Goal: Ask a question

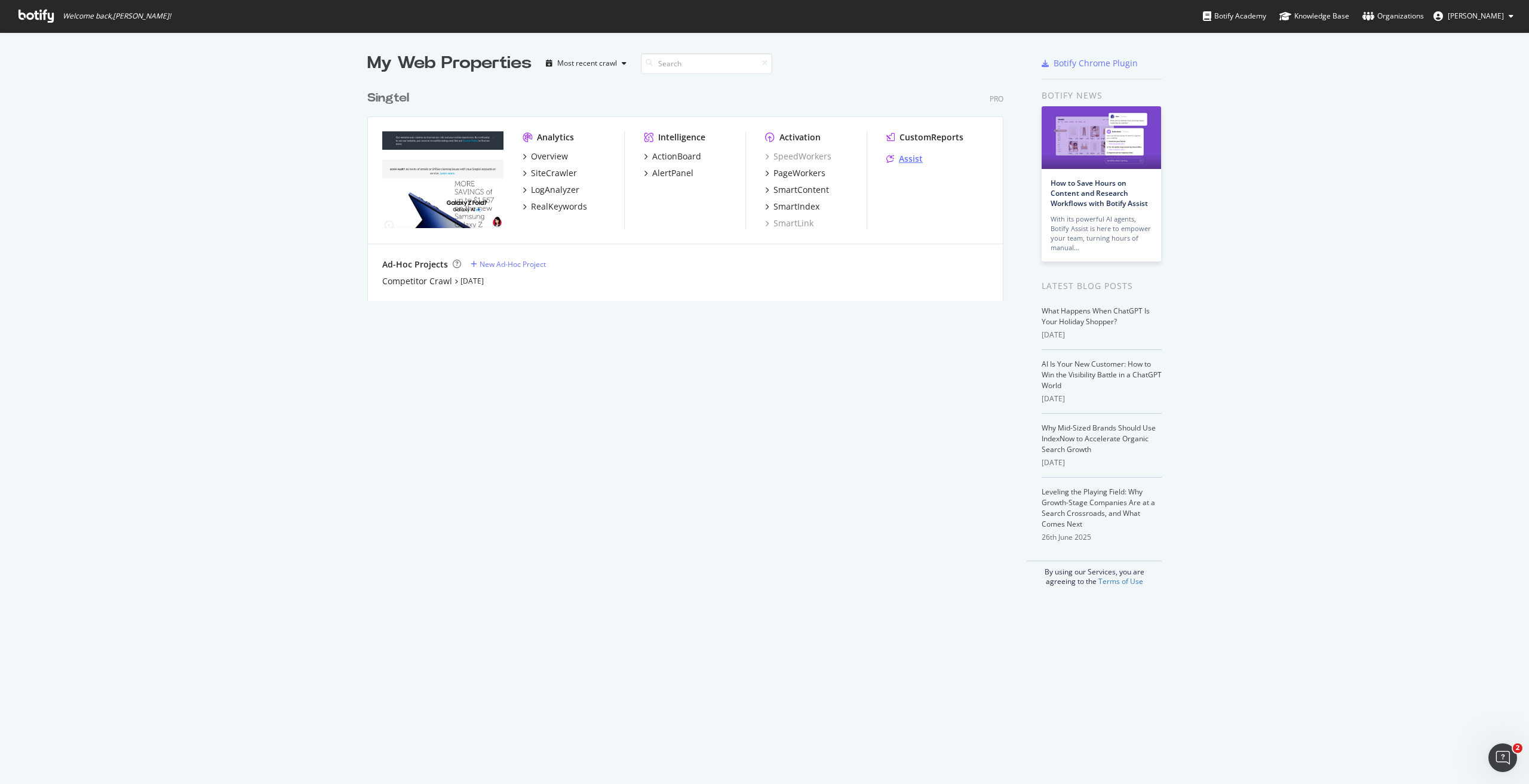
click at [899, 153] on div "Assist" at bounding box center [911, 159] width 24 height 12
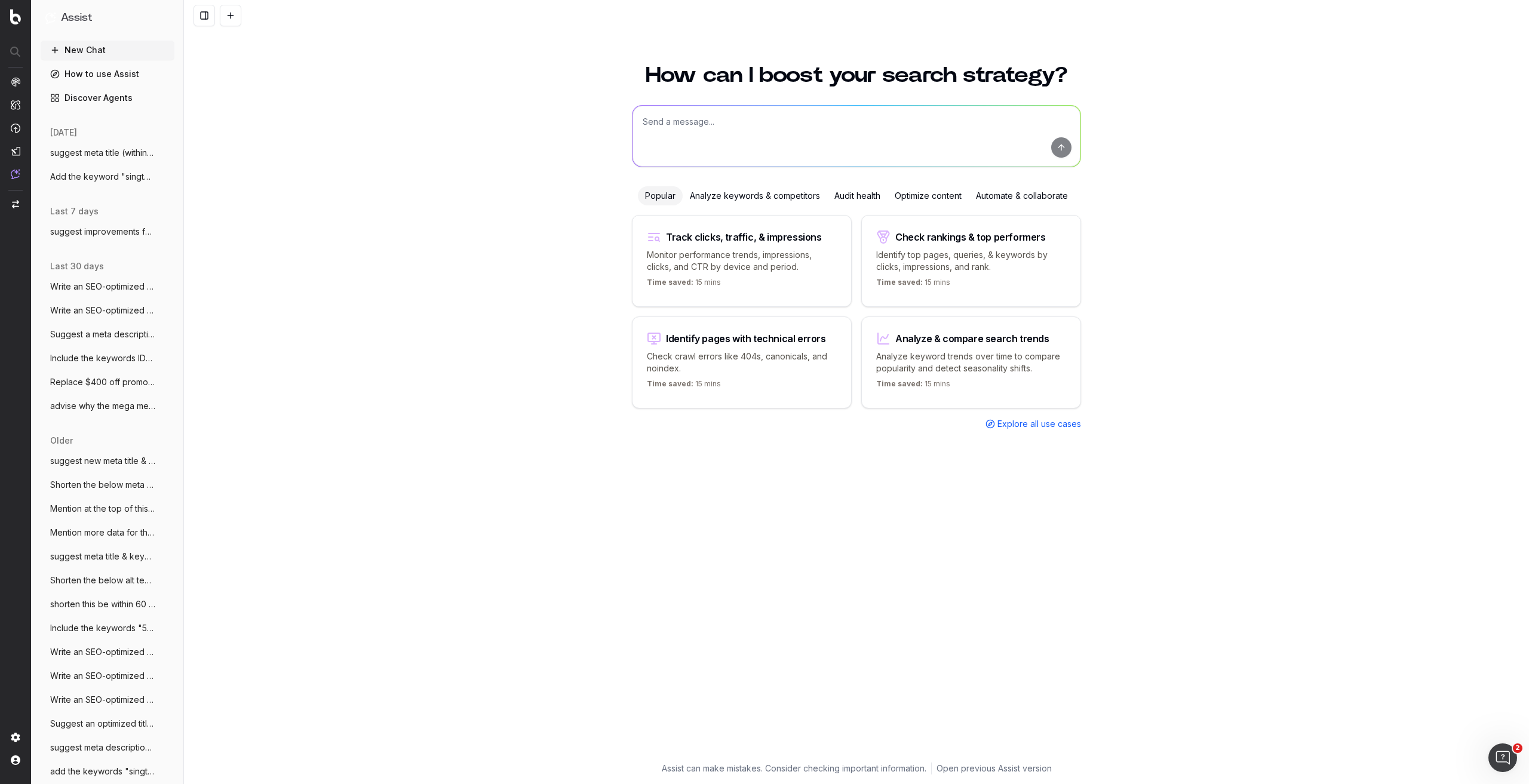
click at [805, 115] on textarea at bounding box center [856, 136] width 448 height 61
type textarea "s"
type textarea "add meta data"
